Goal: Task Accomplishment & Management: Complete application form

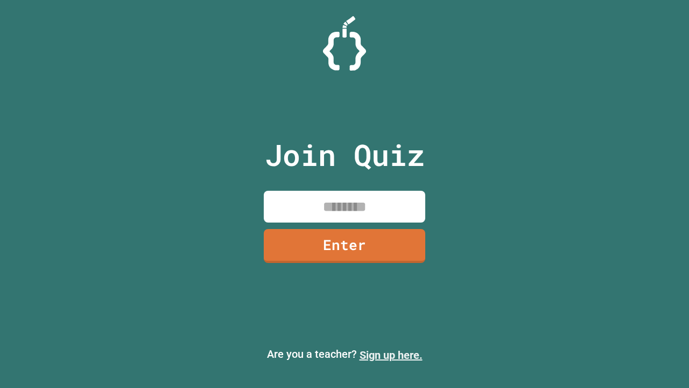
click at [391, 355] on link "Sign up here." at bounding box center [391, 354] width 63 height 13
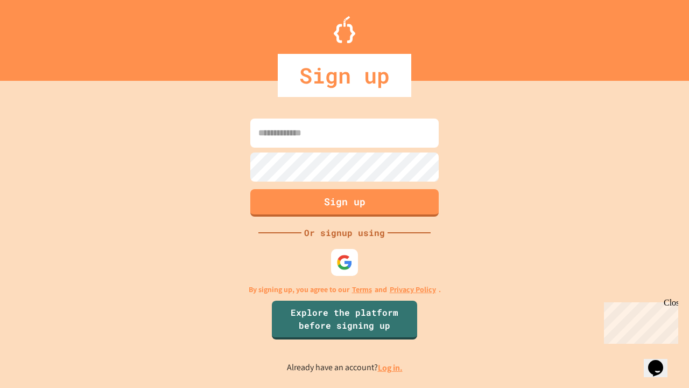
click at [391, 367] on link "Log in." at bounding box center [390, 367] width 25 height 11
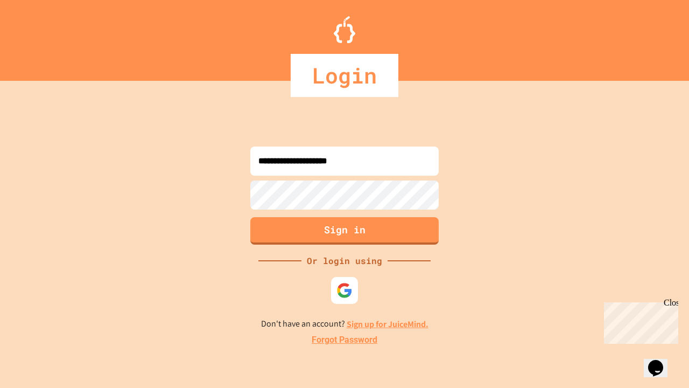
type input "**********"
